Goal: Task Accomplishment & Management: Manage account settings

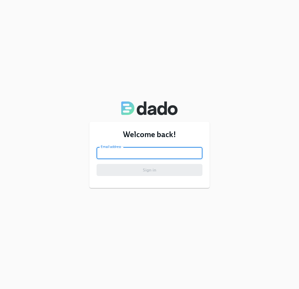
click at [153, 148] on input "email" at bounding box center [150, 153] width 106 height 12
type input "[EMAIL_ADDRESS][DOMAIN_NAME]"
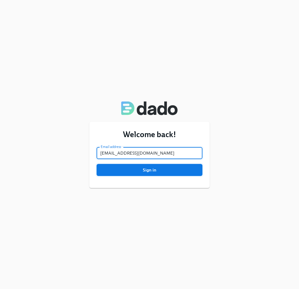
click at [154, 168] on span "Sign in" at bounding box center [150, 170] width 98 height 6
click at [97, 164] on button "Sign in" at bounding box center [150, 170] width 106 height 12
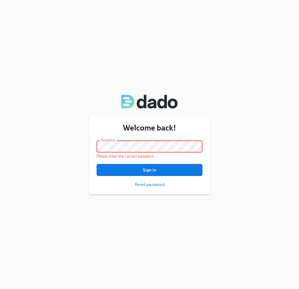
click at [97, 164] on button "Sign in" at bounding box center [150, 170] width 106 height 12
click at [152, 188] on div "Welcome back! Email address [EMAIL_ADDRESS][DOMAIN_NAME] Email address Password…" at bounding box center [149, 154] width 120 height 79
click at [152, 187] on span "Reset password" at bounding box center [150, 184] width 30 height 6
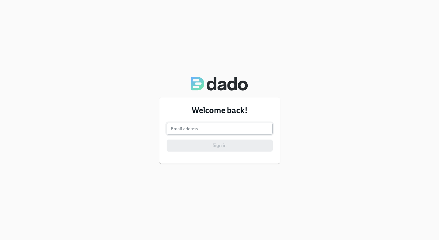
click at [234, 128] on input "email" at bounding box center [220, 129] width 106 height 12
